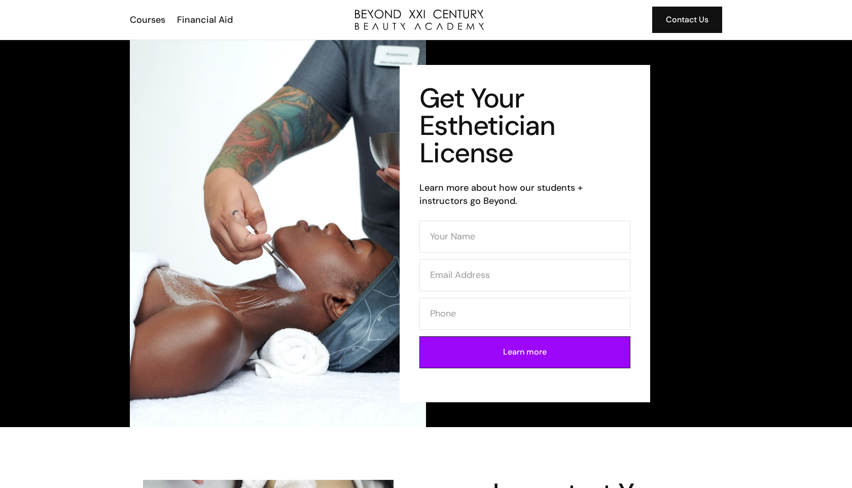
type input "Kachina Rene Blair"
type input "CheenaBlair@gmail.com"
type input "7144027344"
click at [519, 345] on input "Learn more" at bounding box center [525, 352] width 211 height 32
type input "Please wait..."
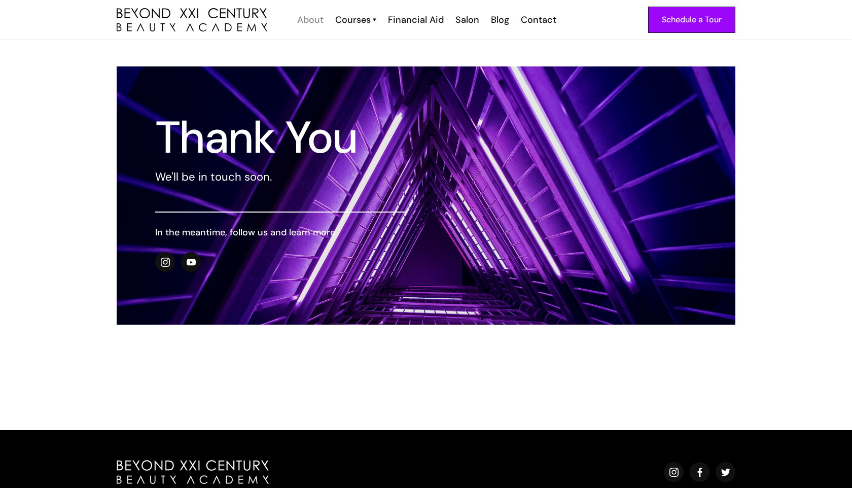
click at [301, 24] on div "About" at bounding box center [310, 19] width 26 height 13
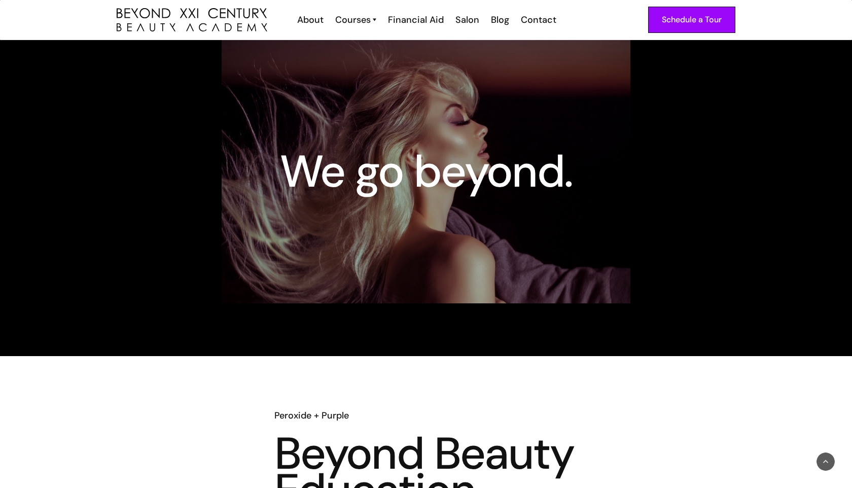
scroll to position [54, 0]
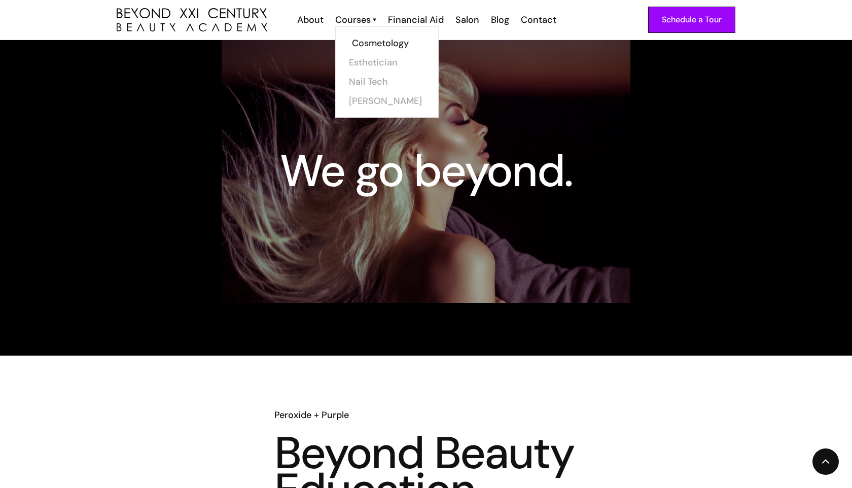
click at [385, 42] on link "Cosmetology" at bounding box center [390, 42] width 76 height 19
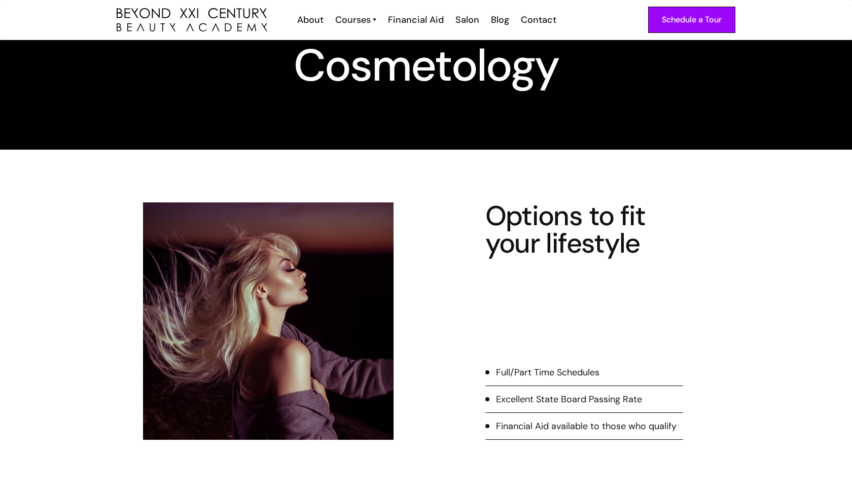
scroll to position [62, 0]
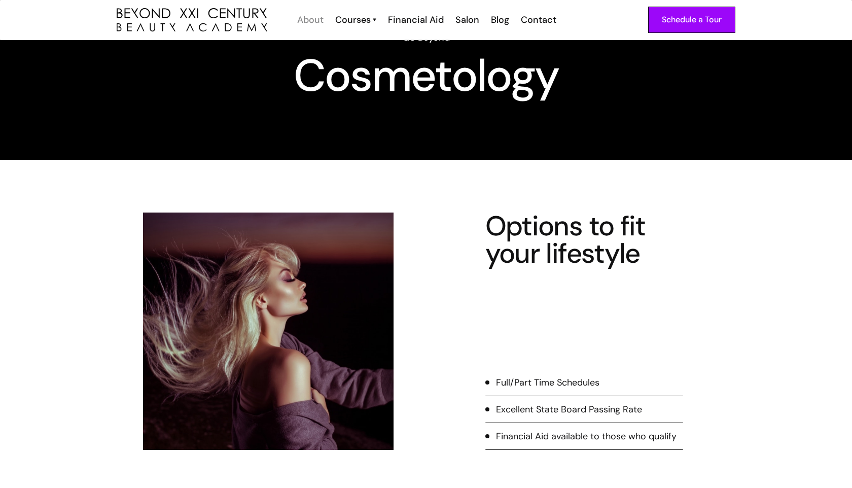
click at [320, 20] on div "About" at bounding box center [310, 19] width 26 height 13
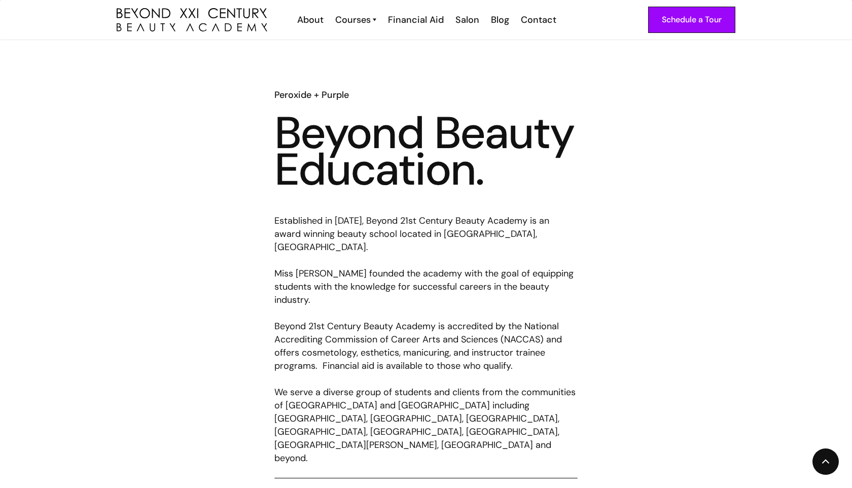
scroll to position [450, 0]
